Goal: Register for event/course

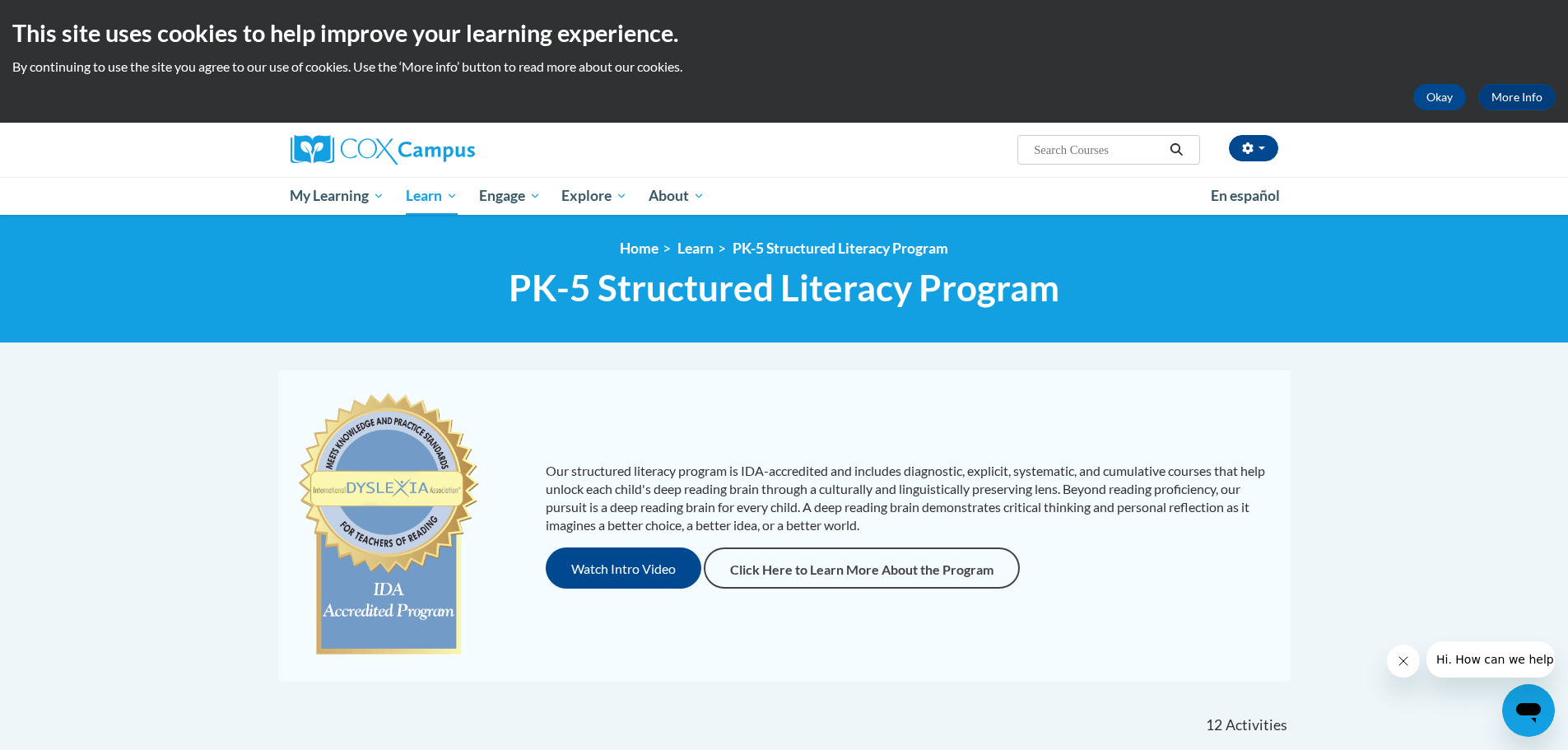
click at [1136, 146] on input "Search..." at bounding box center [1097, 150] width 131 height 20
type input "systematic and explicit phonics"
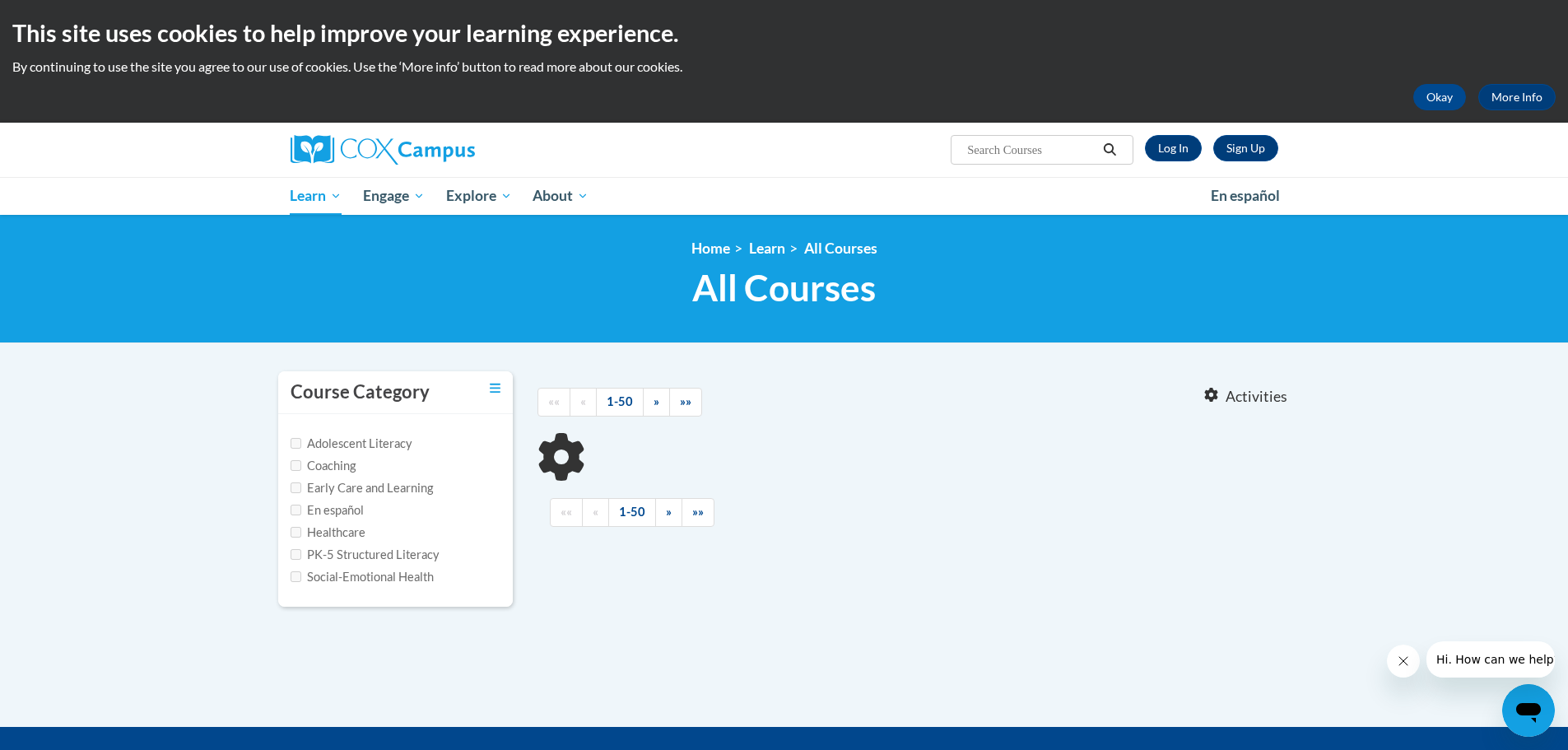
type input "systematic and explicit phonics"
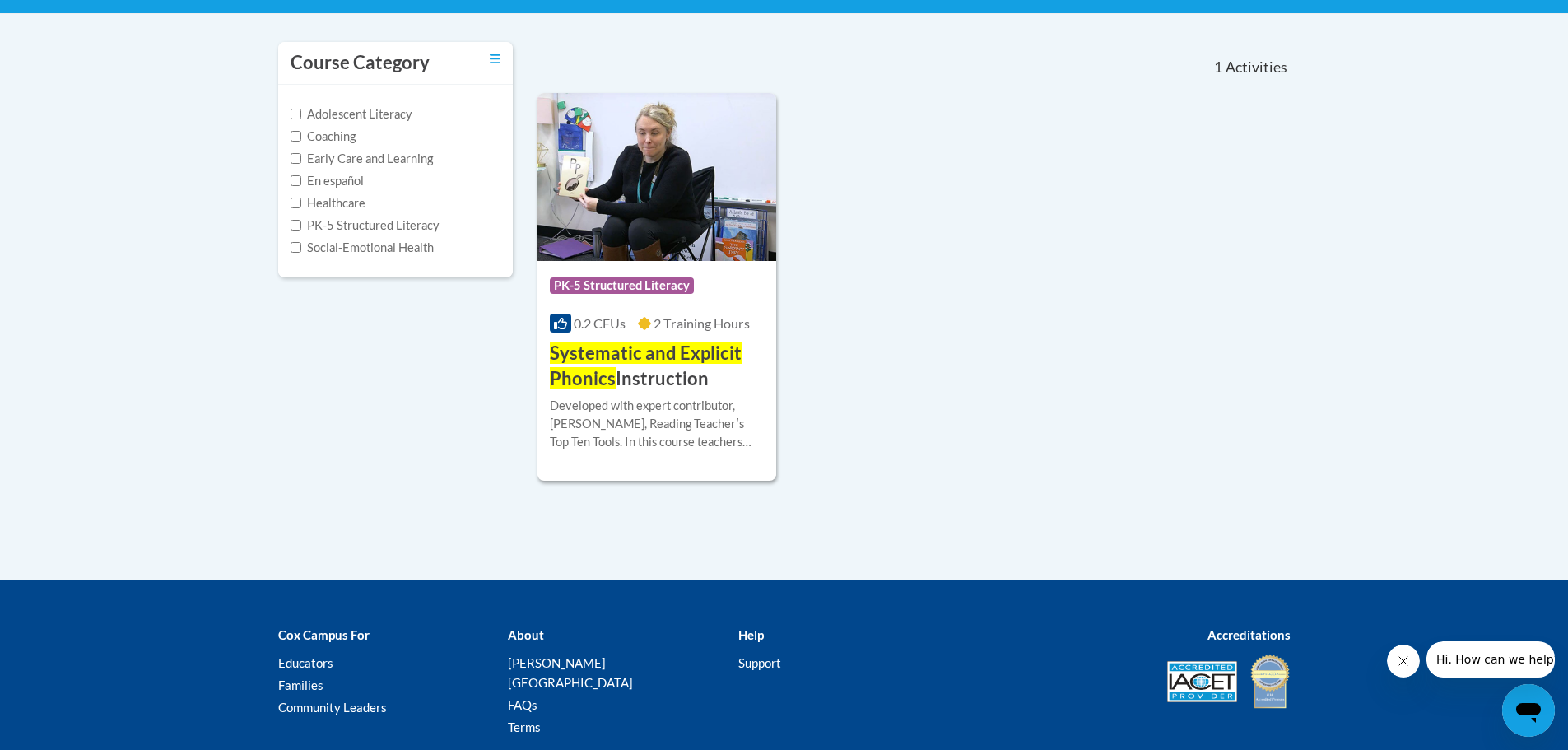
scroll to position [247, 0]
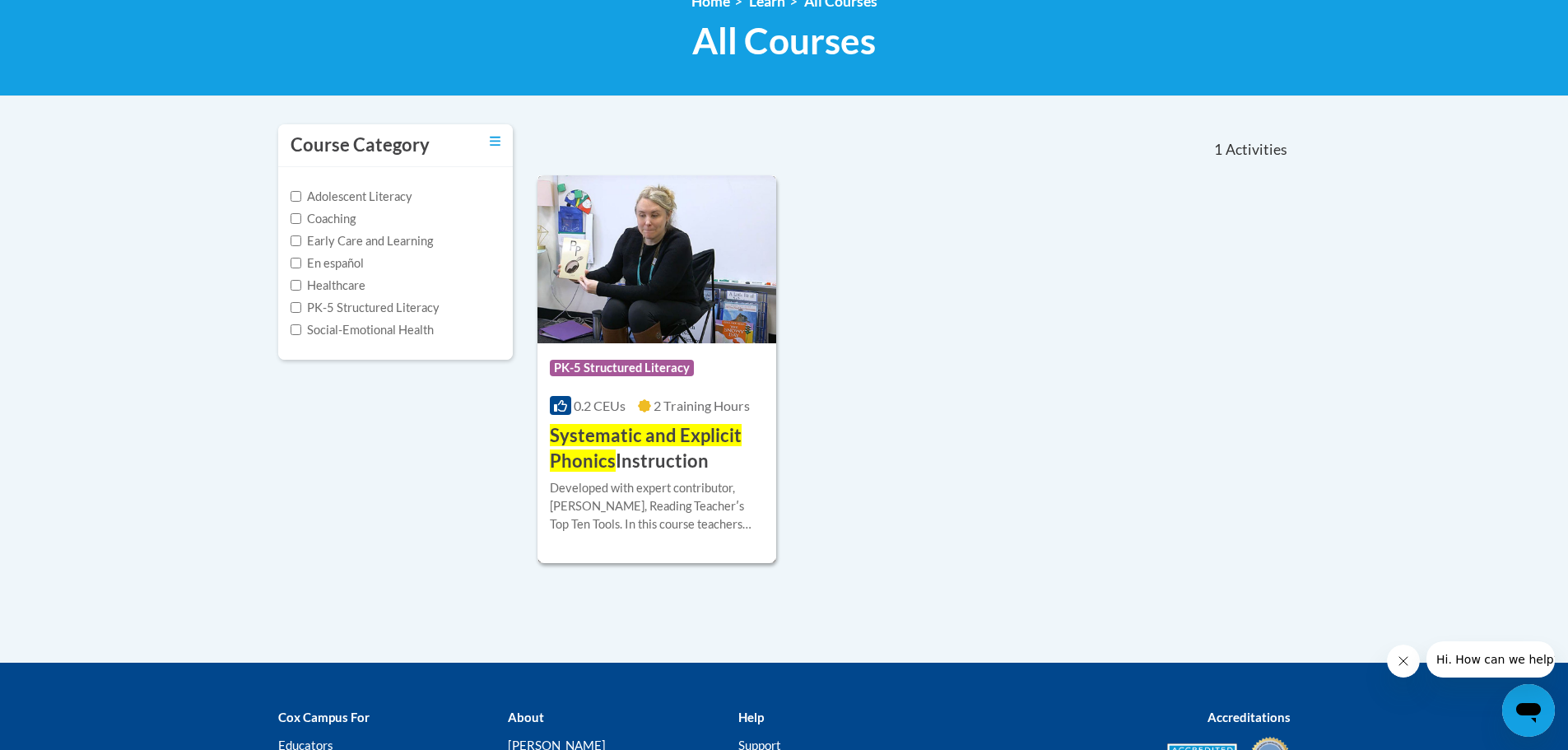
click at [641, 433] on span "Systematic and Explicit Phonics" at bounding box center [645, 447] width 191 height 47
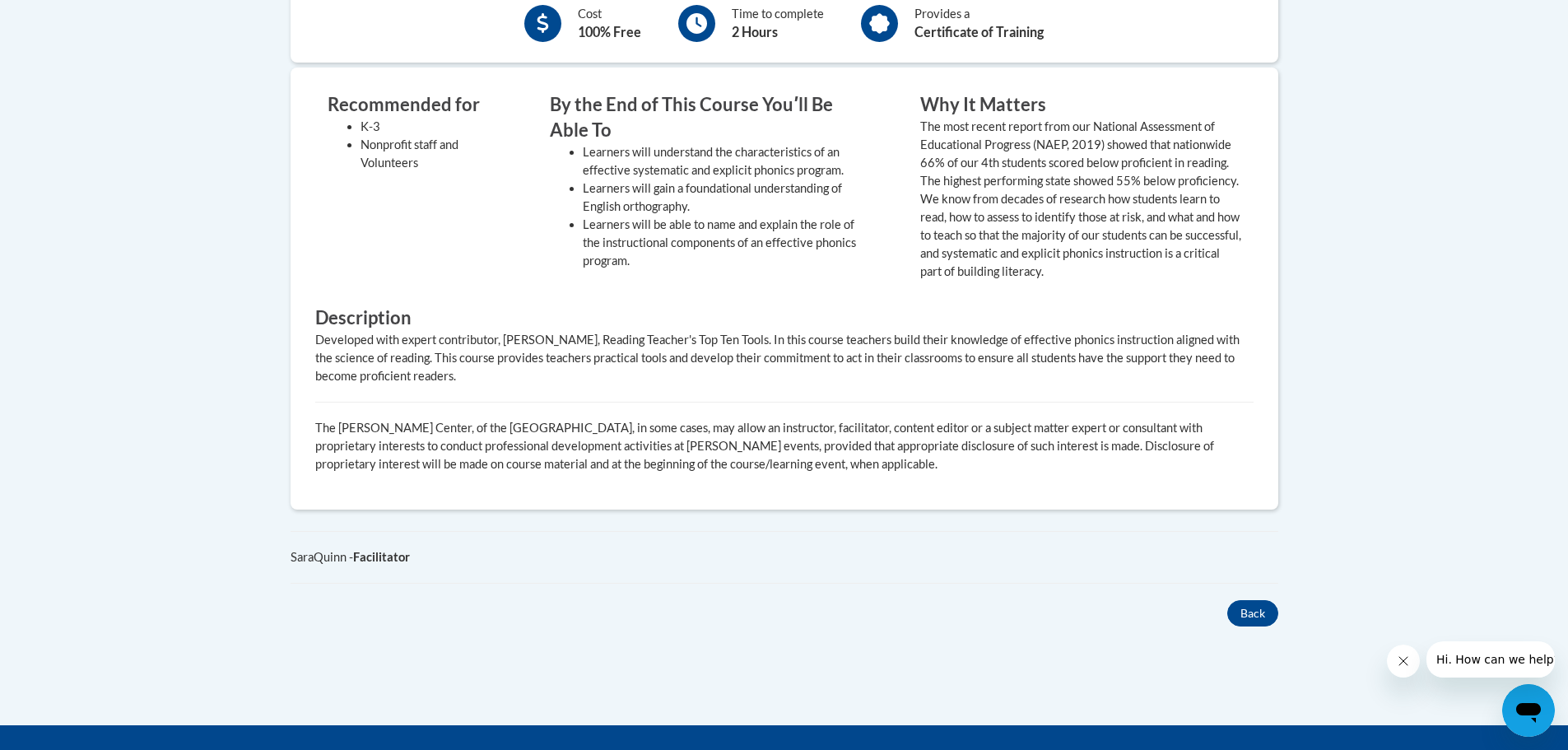
scroll to position [275, 0]
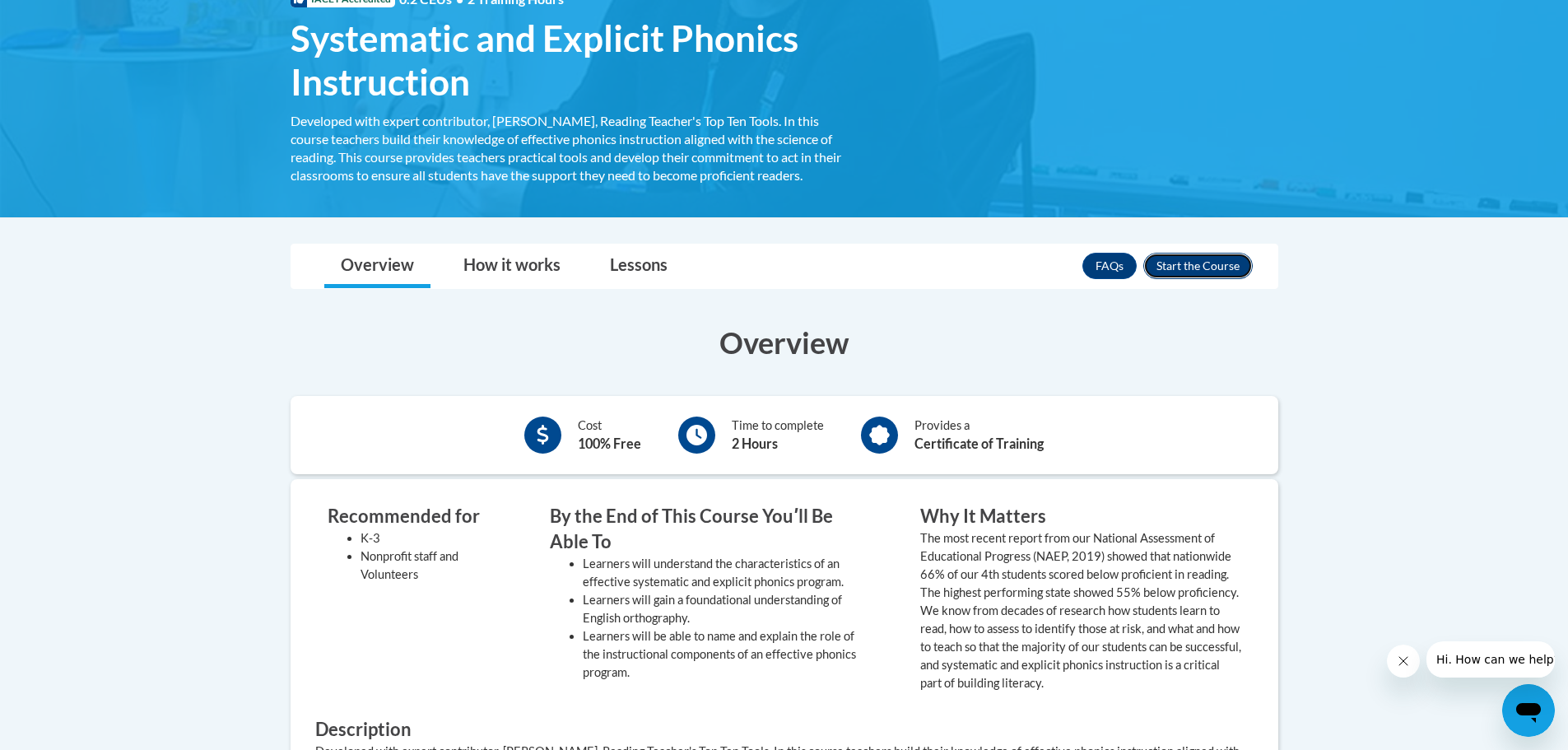
click at [1192, 267] on button "Enroll" at bounding box center [1197, 265] width 110 height 27
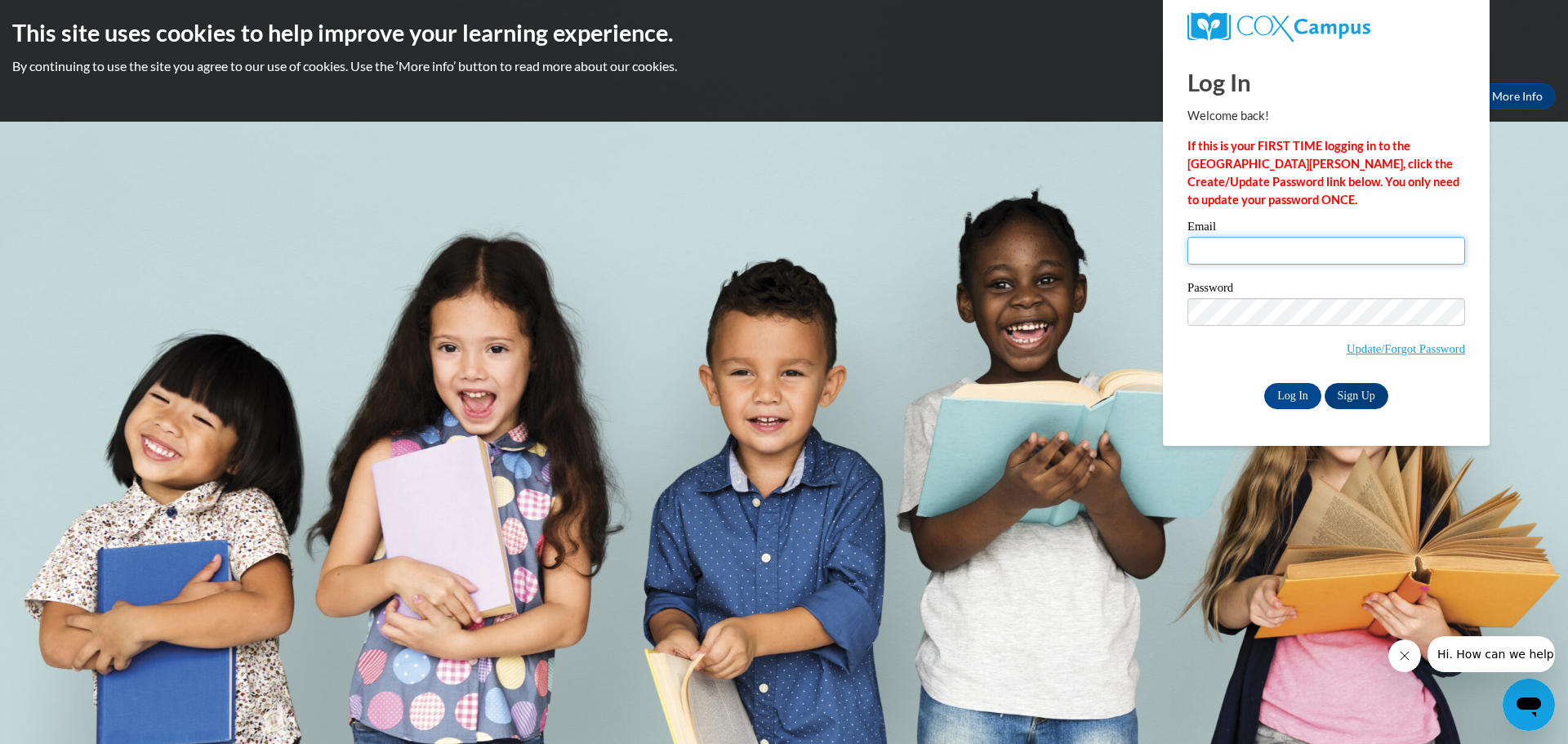
click at [1255, 246] on input "Email" at bounding box center [1327, 251] width 278 height 27
type input "logan.cannon@colquitt.k12.ga.us"
click at [1264, 383] on input "Log In" at bounding box center [1293, 395] width 57 height 26
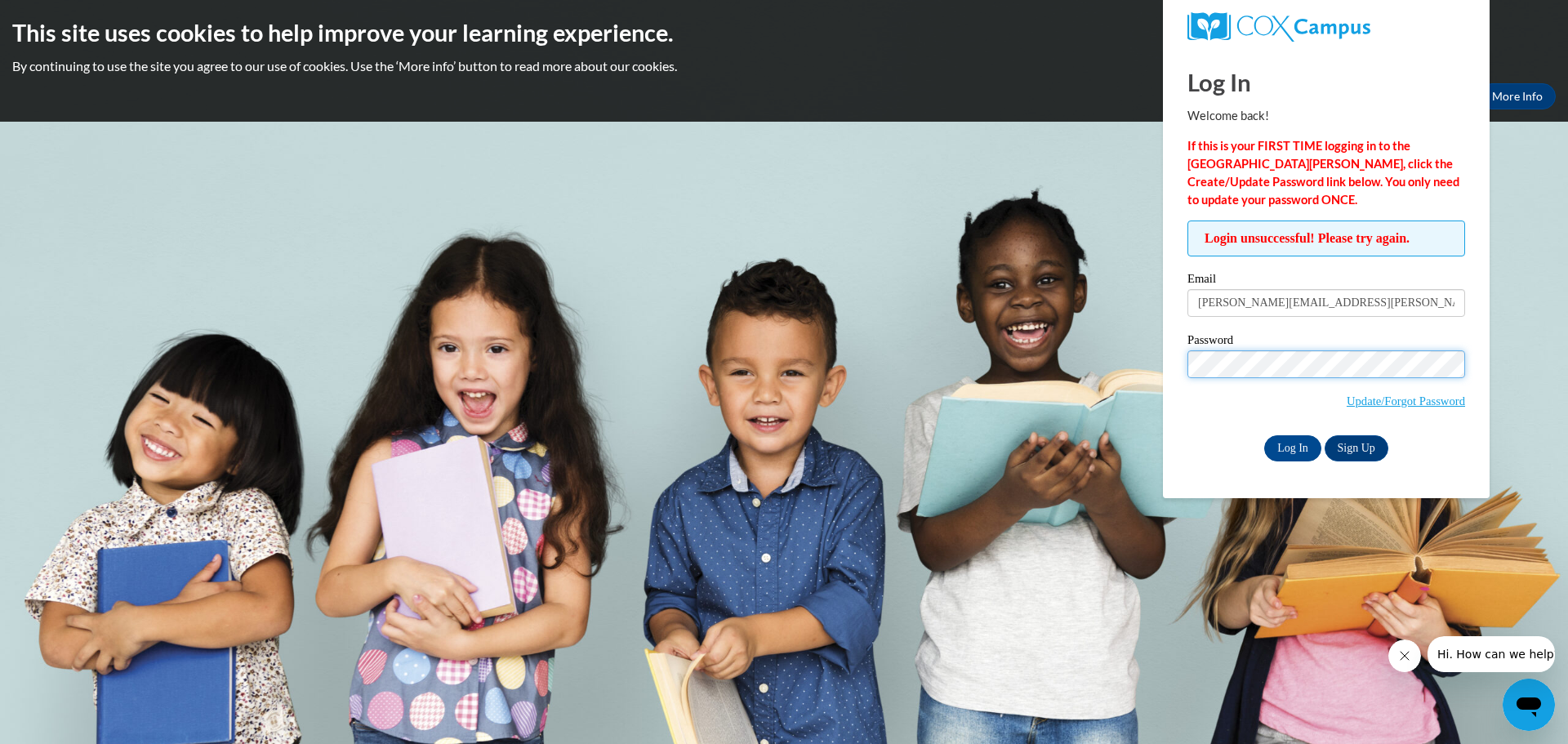
click at [1264, 435] on input "Log In" at bounding box center [1293, 447] width 57 height 26
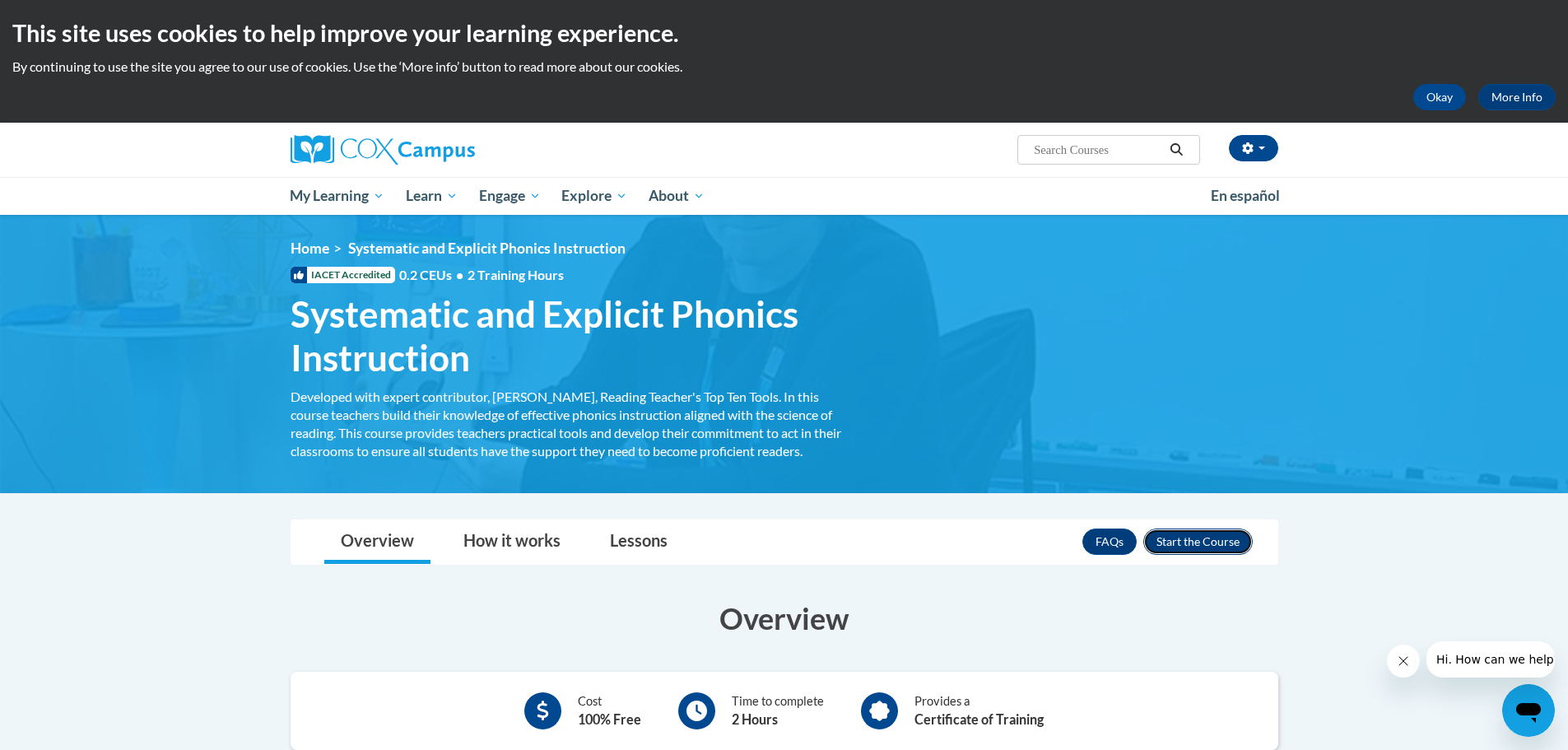
click at [1195, 545] on button "Enroll" at bounding box center [1197, 541] width 110 height 27
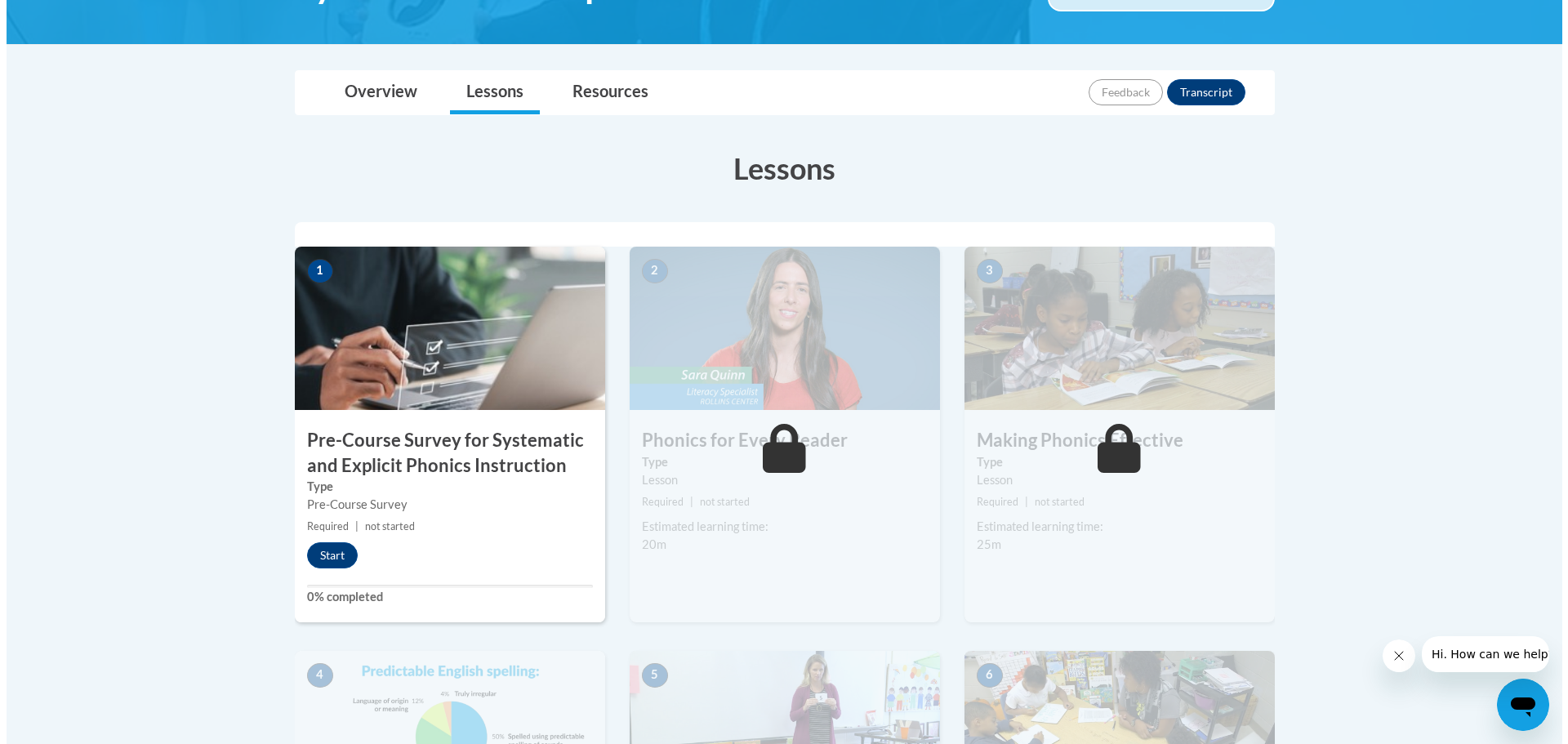
scroll to position [408, 0]
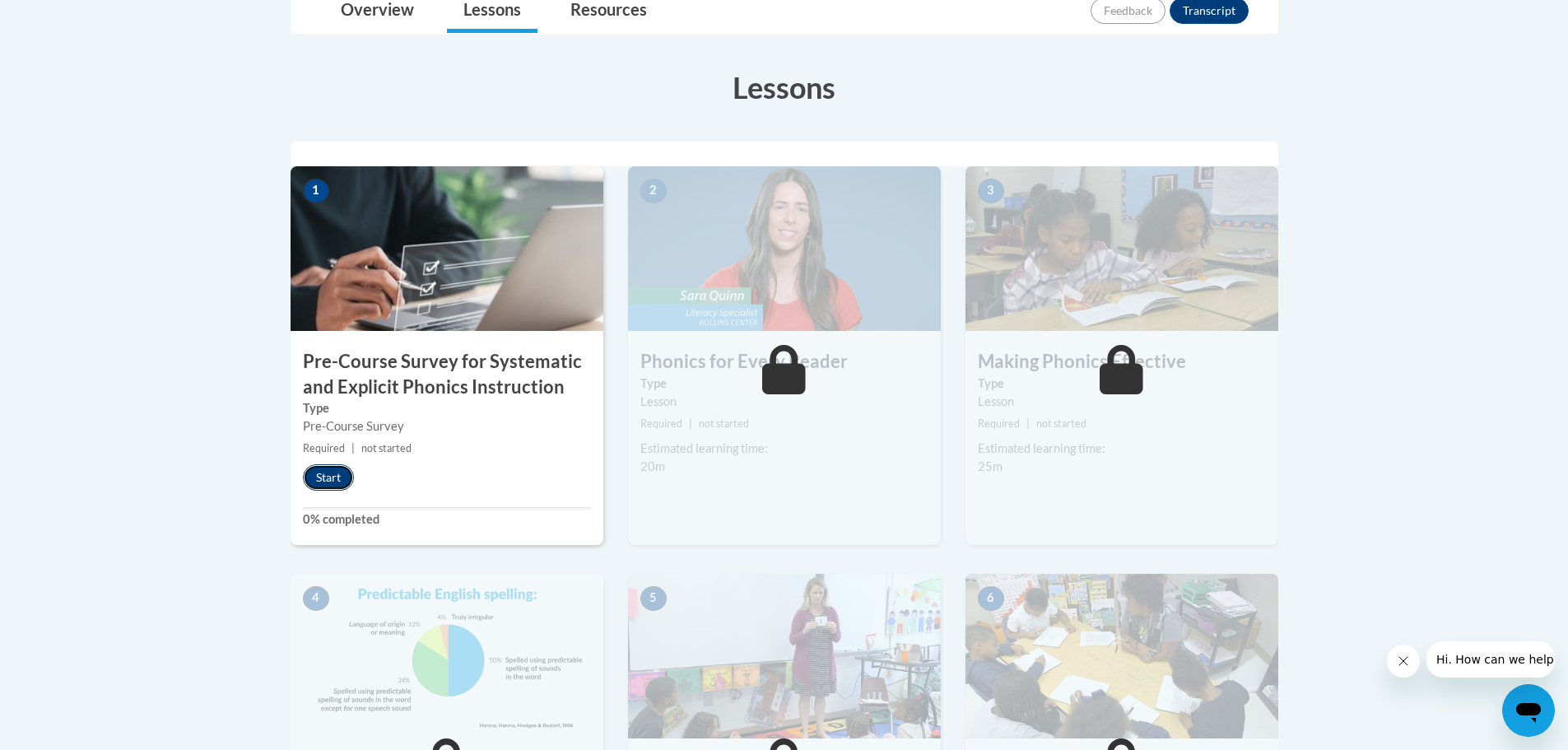
click at [329, 480] on button "Start" at bounding box center [329, 477] width 51 height 27
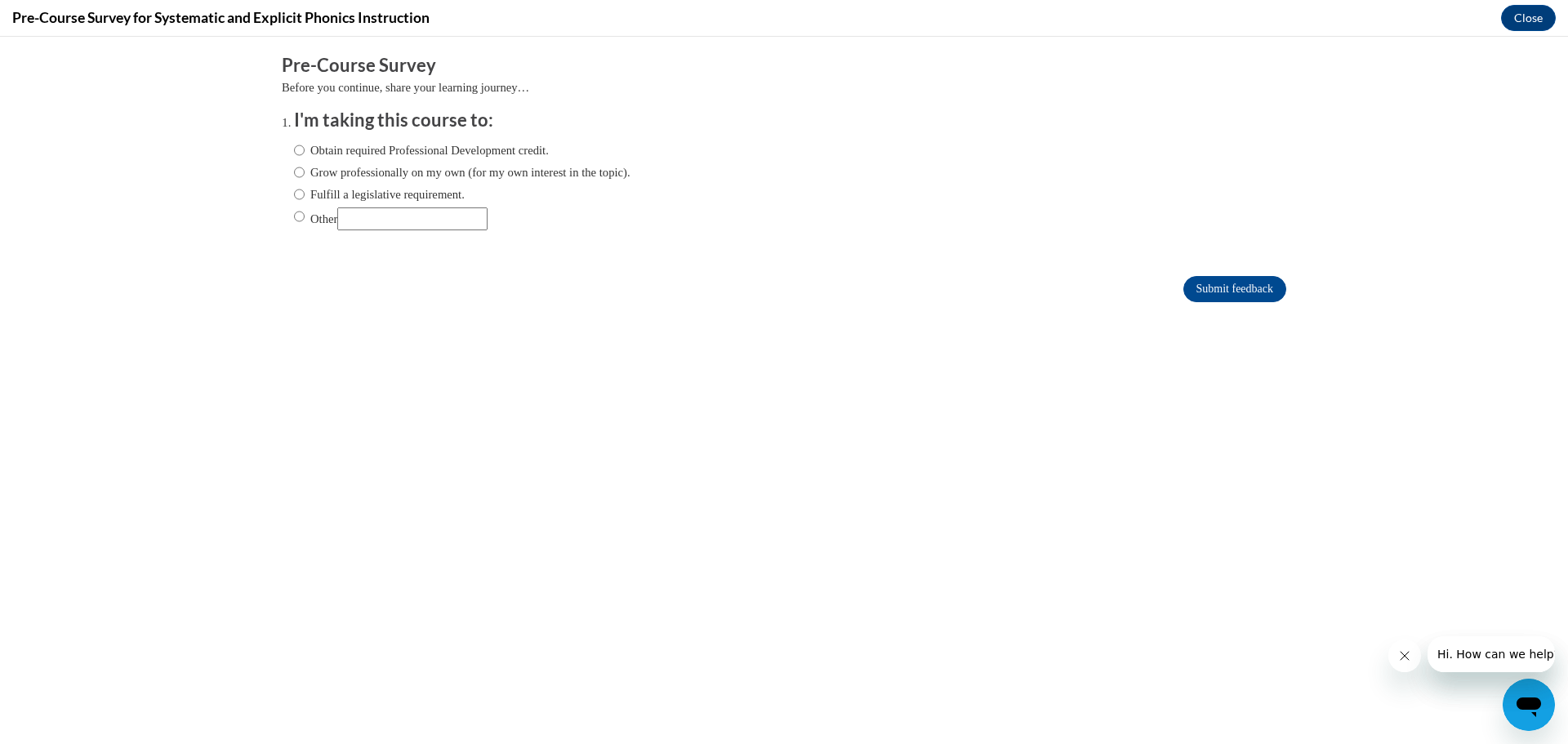
scroll to position [0, 0]
click at [294, 155] on input "Obtain required Professional Development credit." at bounding box center [299, 150] width 11 height 18
radio input "true"
click at [1246, 284] on input "Submit feedback" at bounding box center [1234, 289] width 103 height 26
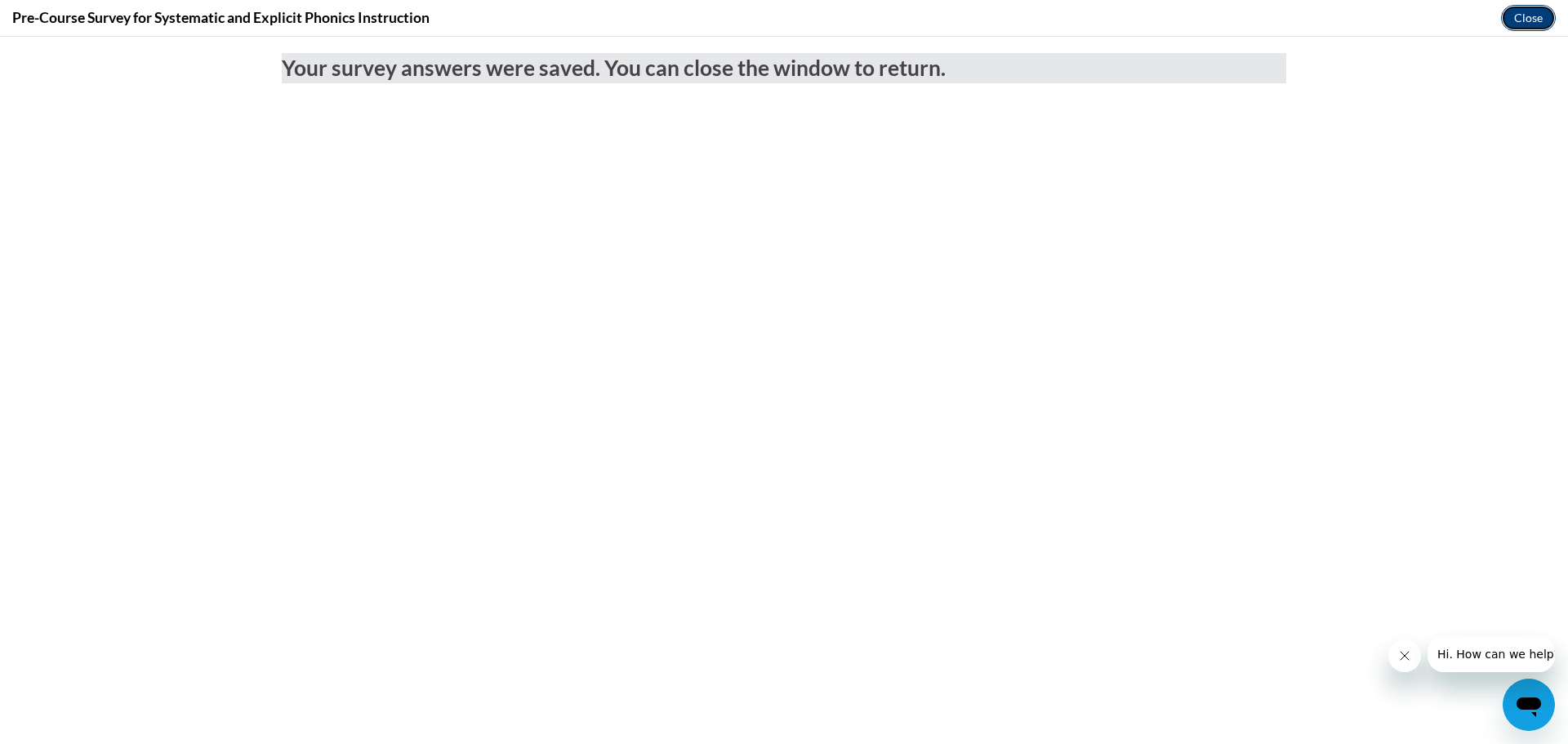
click at [1527, 13] on button "Close" at bounding box center [1529, 18] width 55 height 26
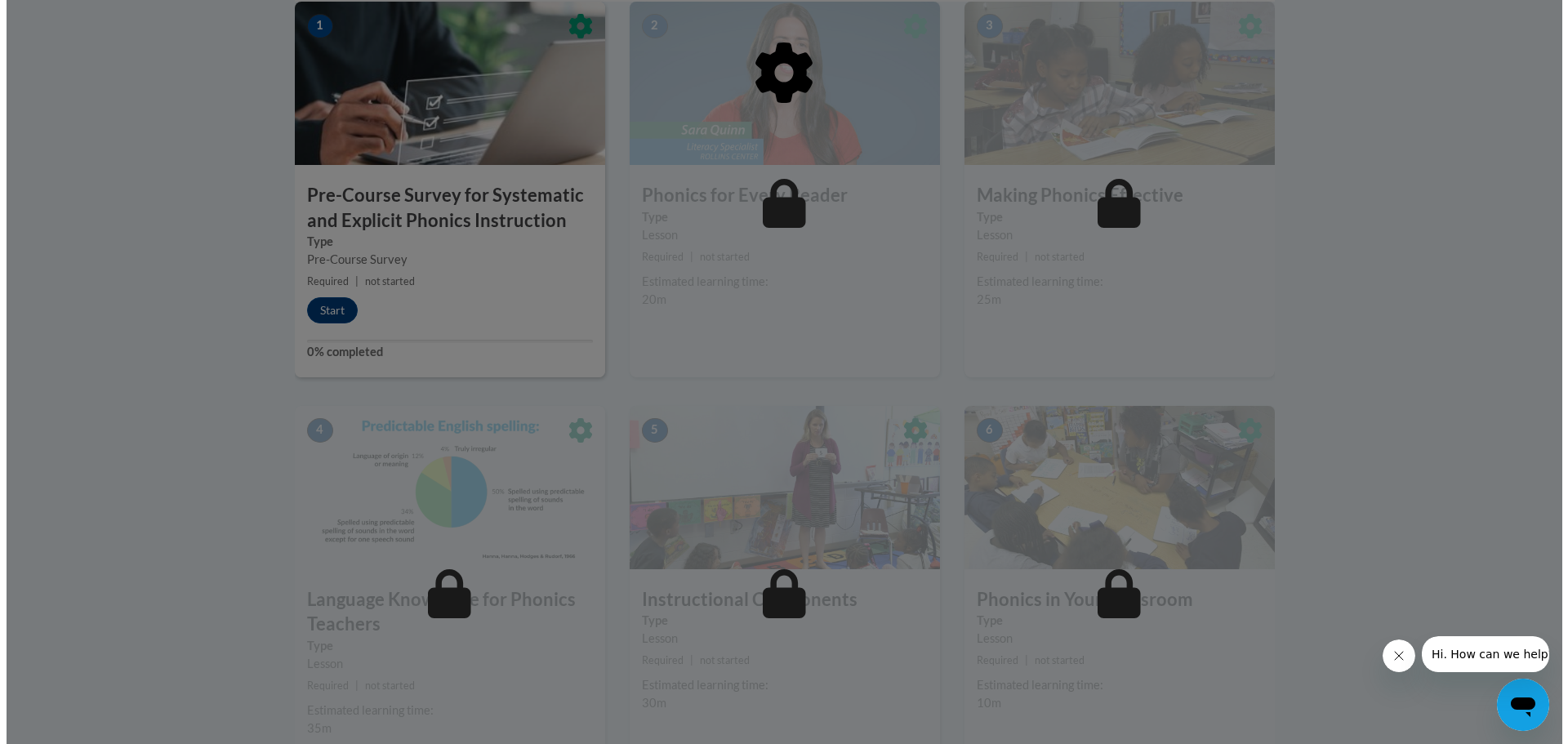
scroll to position [327, 0]
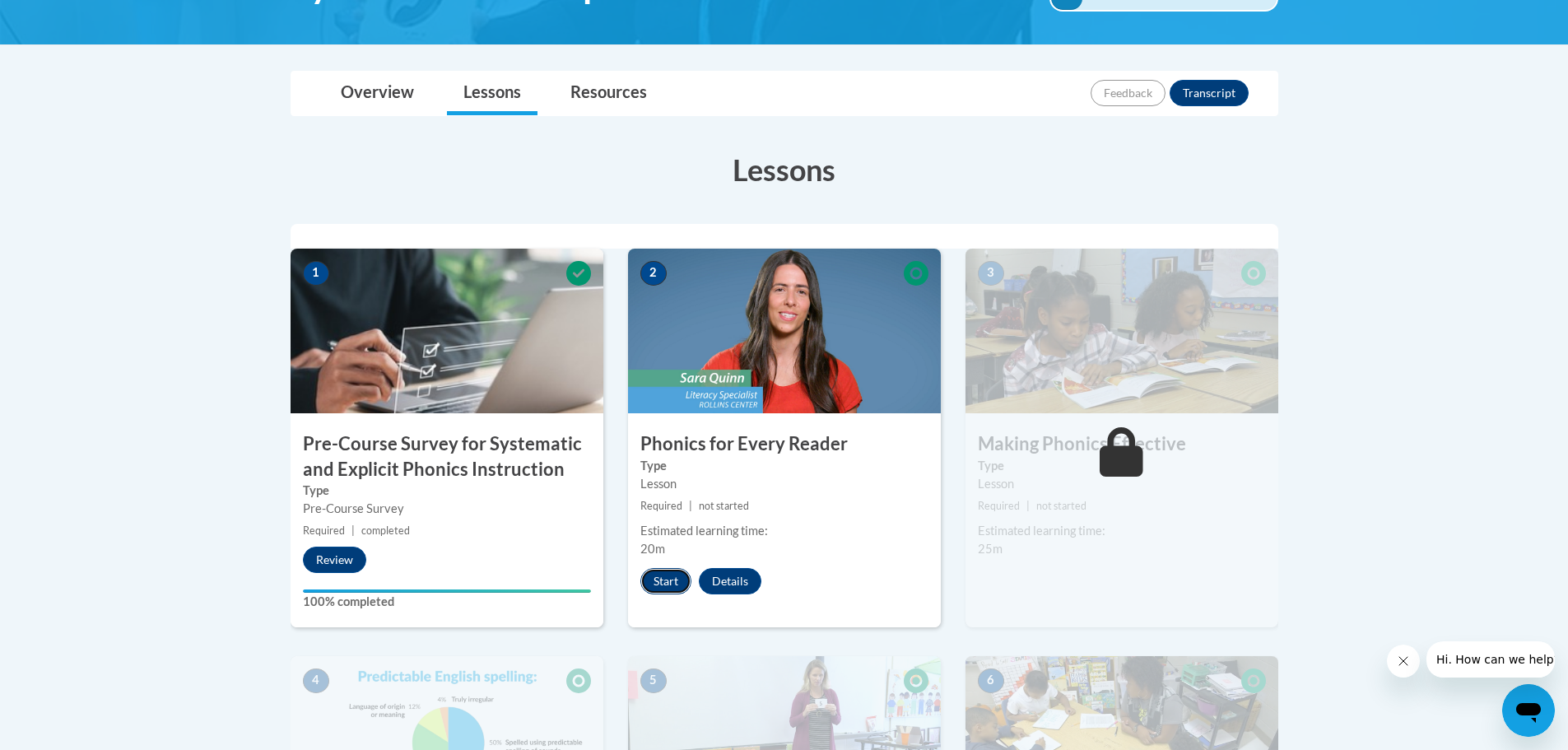
click at [669, 584] on button "Start" at bounding box center [666, 580] width 51 height 27
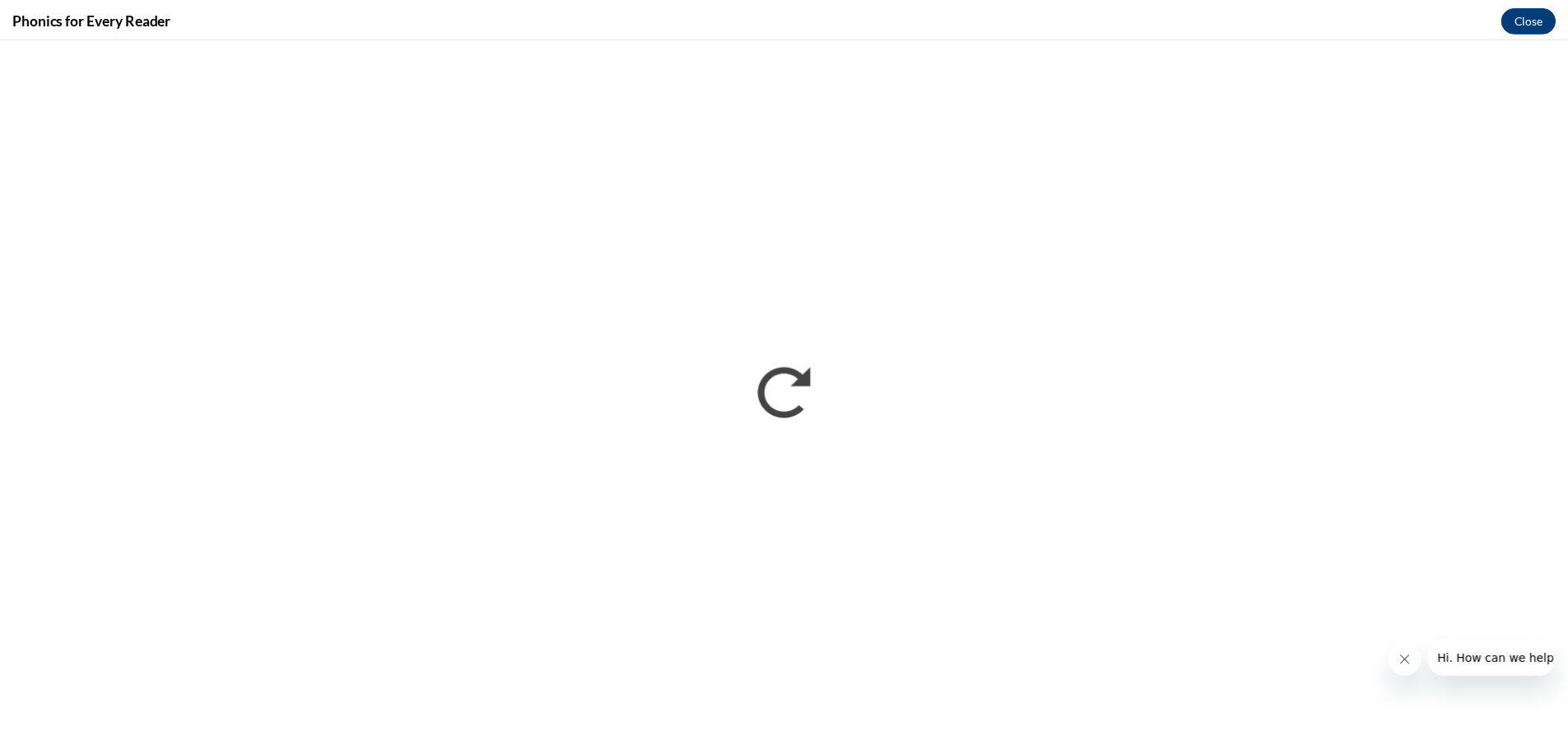
scroll to position [0, 0]
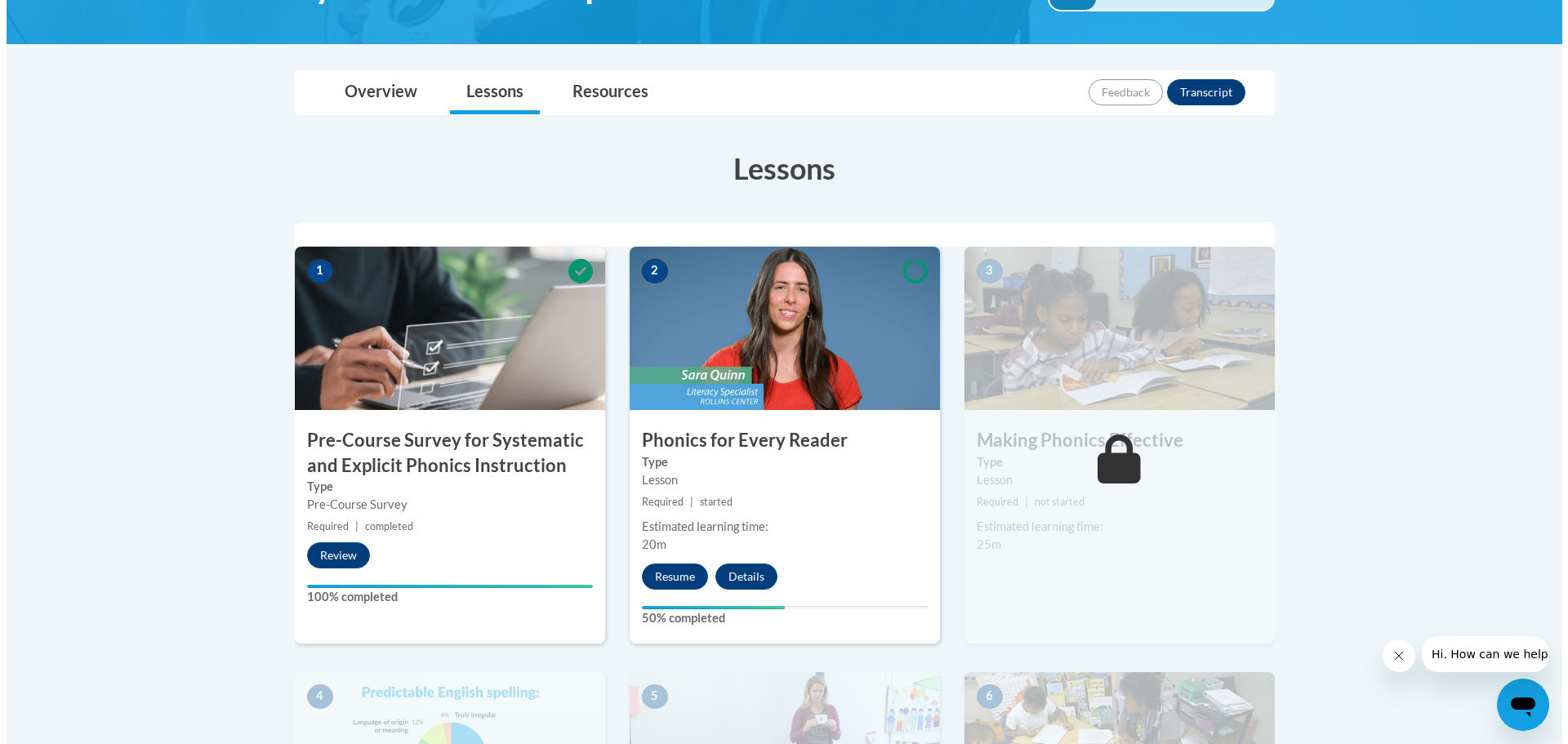
scroll to position [489, 0]
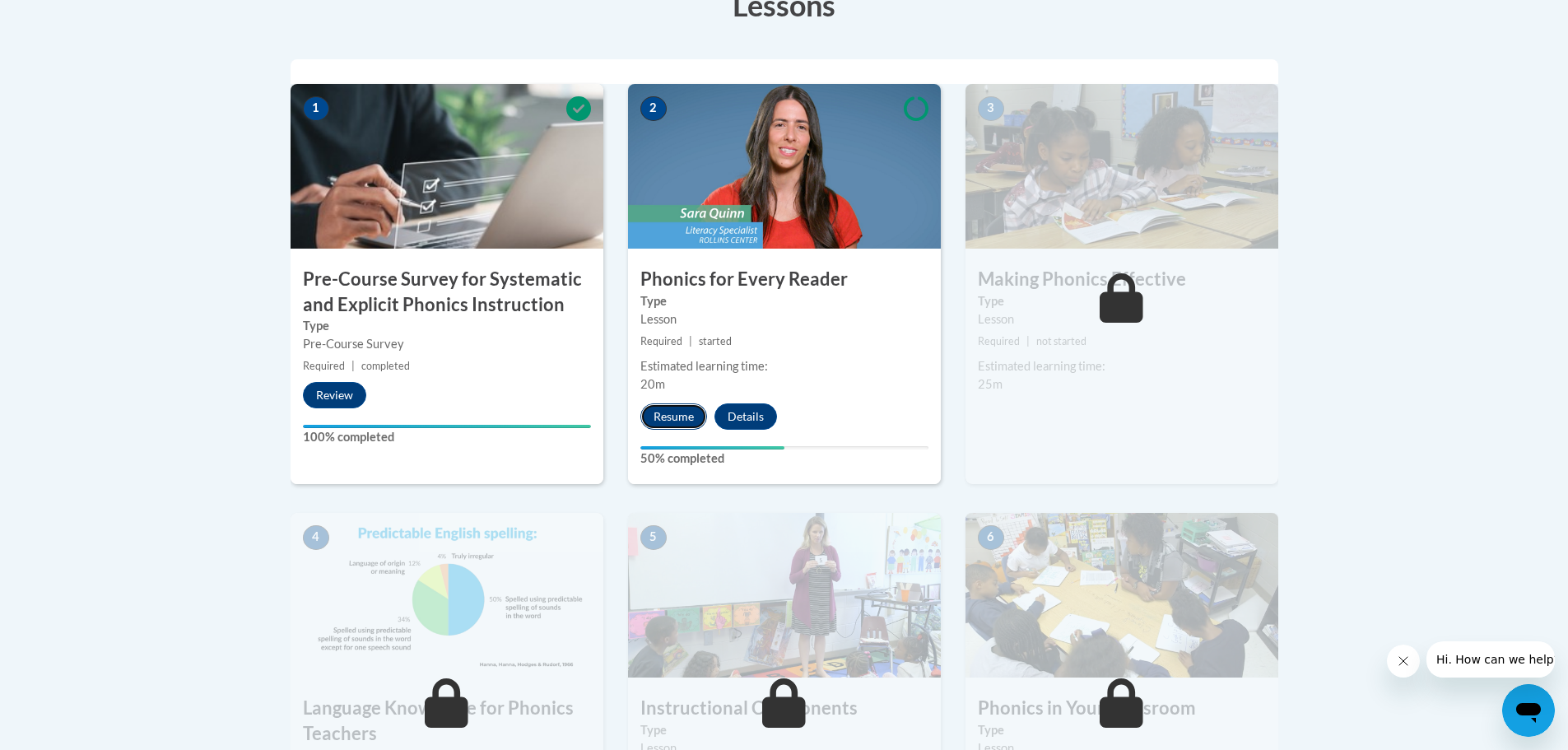
click at [684, 413] on button "Resume" at bounding box center [674, 416] width 67 height 27
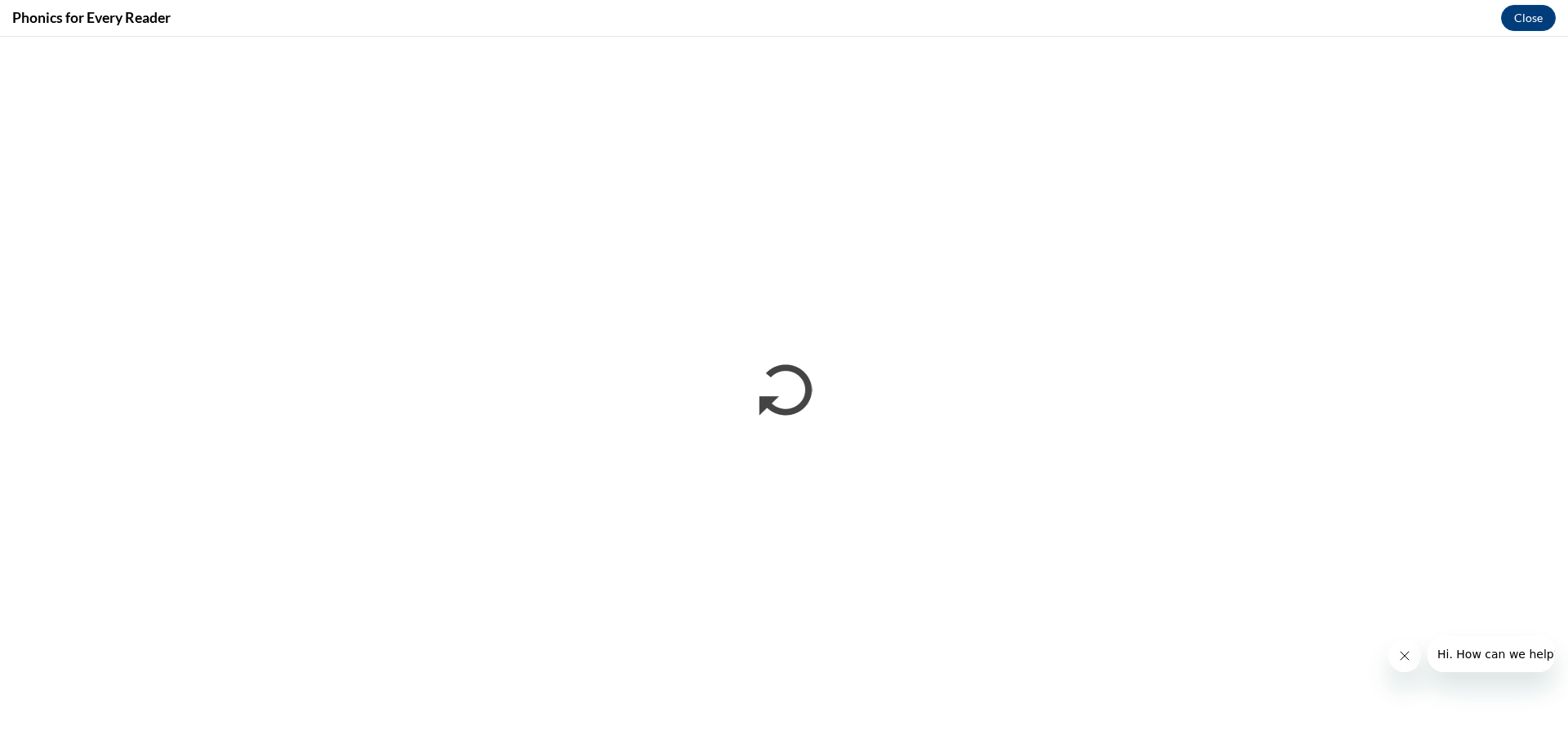
scroll to position [0, 0]
